Goal: Find specific page/section: Find specific page/section

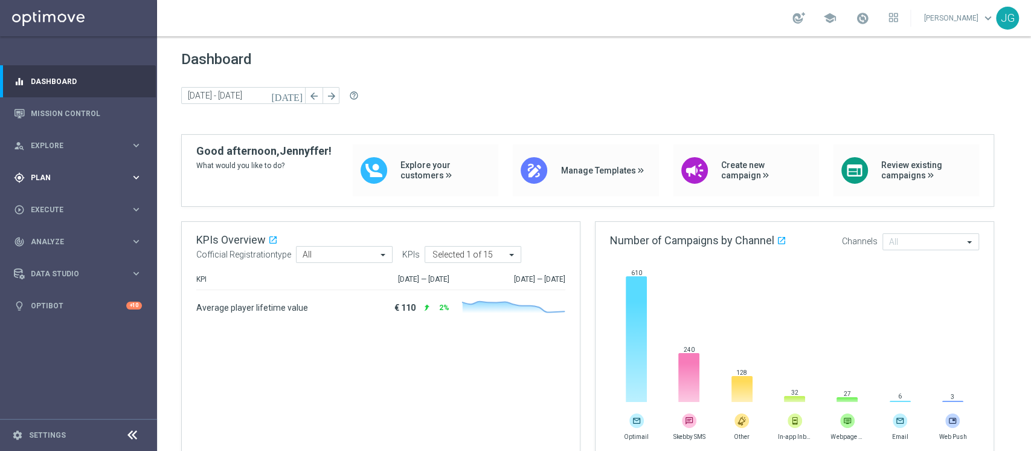
click at [47, 183] on div "gps_fixed Plan keyboard_arrow_right" at bounding box center [78, 177] width 156 height 32
click at [52, 206] on link "Target Groups" at bounding box center [78, 203] width 94 height 10
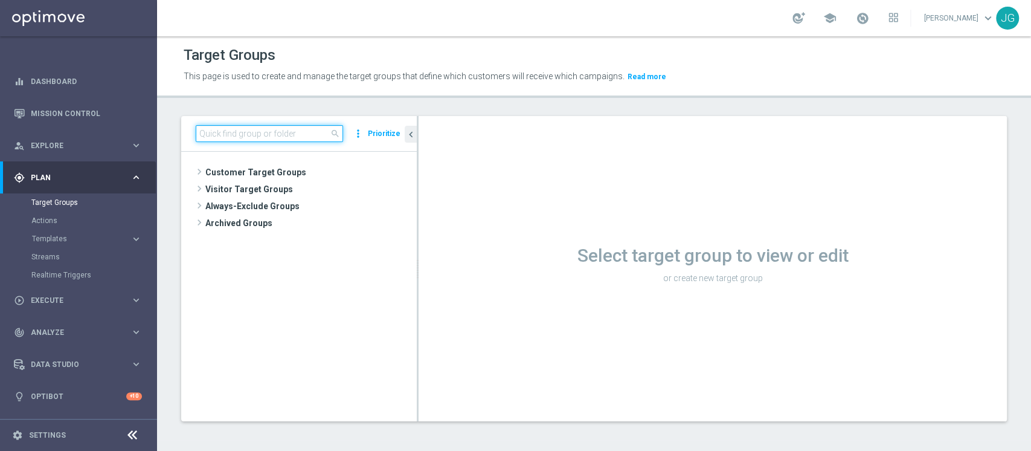
click at [259, 132] on input at bounding box center [269, 133] width 147 height 17
paste input "ACTIVE CASINO' - TOP 1.000 (NO 1^ PRODOTTO CASINO' PER GGR M08) 19.08"
type input "ACTIVE CASINO' - TOP 1.000 (NO 1^ PRODOTTO CASINO' PER GGR M08) 19.08"
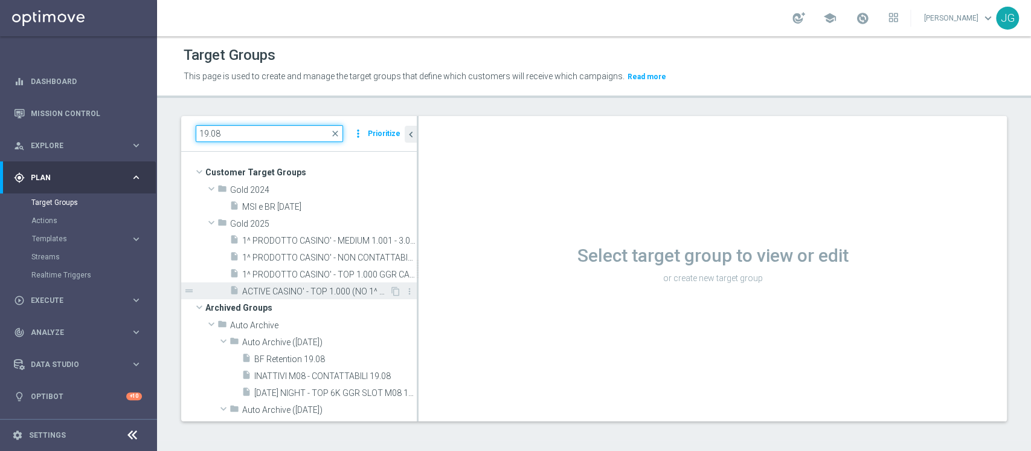
type input "19.08"
click at [275, 289] on span "ACTIVE CASINO' - TOP 1.000 (NO 1^ PRODOTTO CASINO' PER GGR M08) 19.08" at bounding box center [315, 291] width 147 height 10
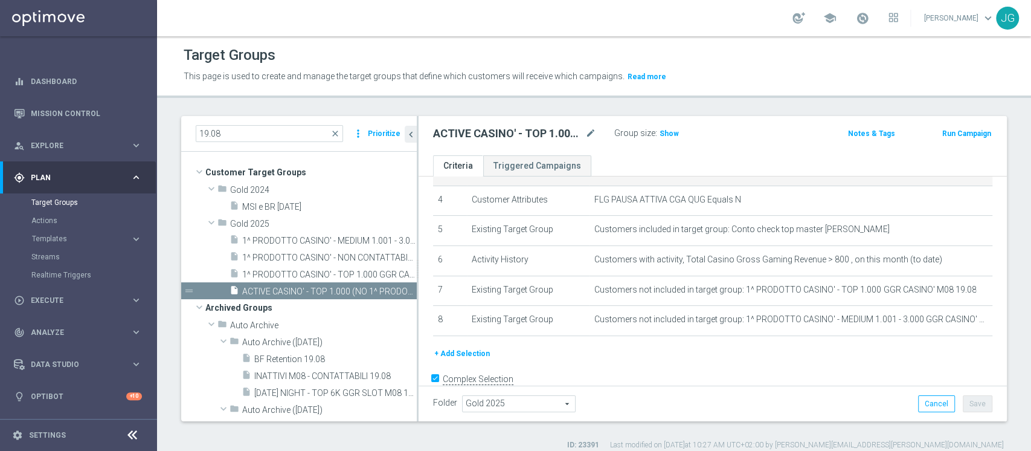
scroll to position [121, 0]
